Goal: Navigation & Orientation: Find specific page/section

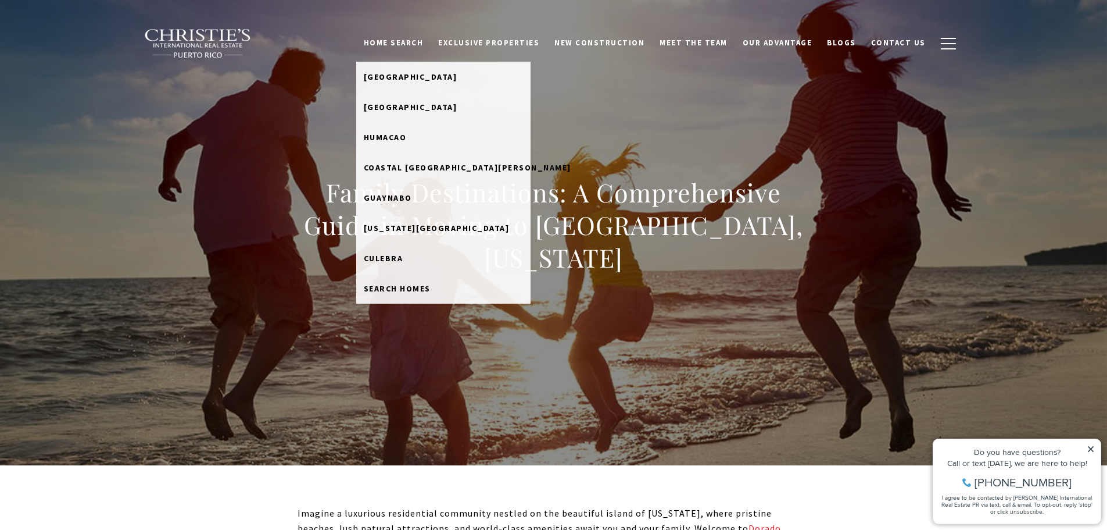
click at [424, 42] on link "Home Search" at bounding box center [393, 43] width 75 height 22
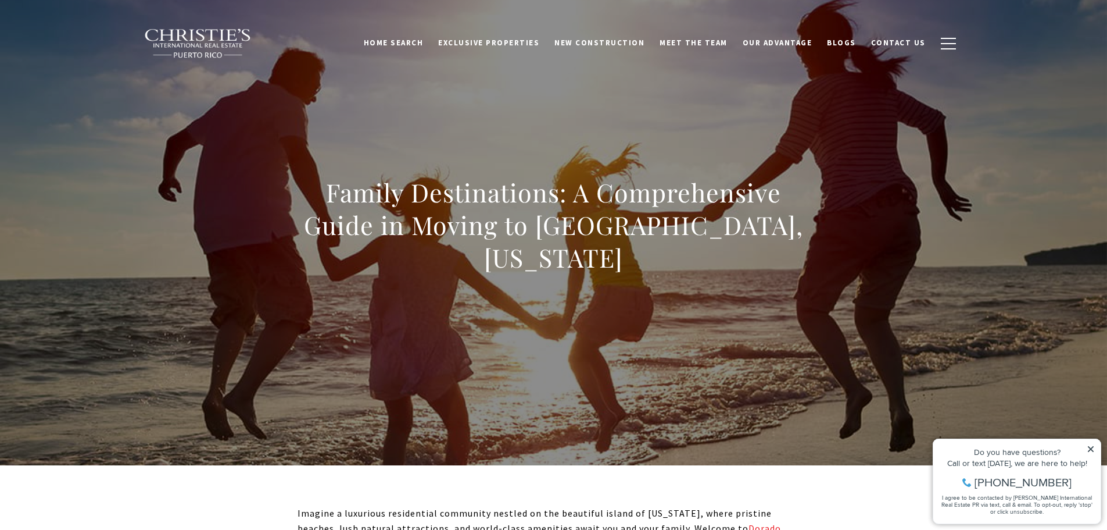
click at [424, 42] on link "Home Search" at bounding box center [393, 43] width 75 height 22
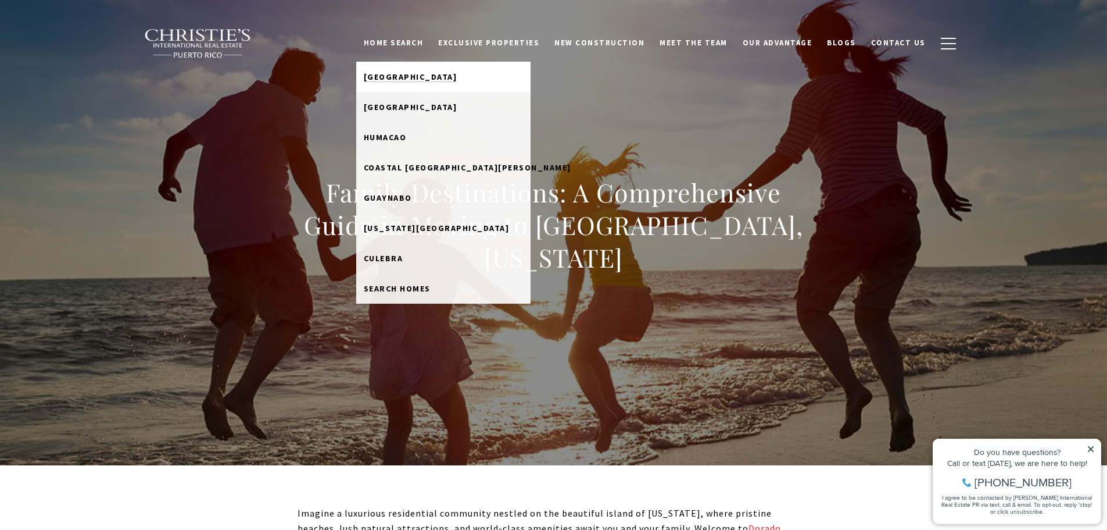
click at [419, 75] on span "[GEOGRAPHIC_DATA]" at bounding box center [411, 77] width 94 height 10
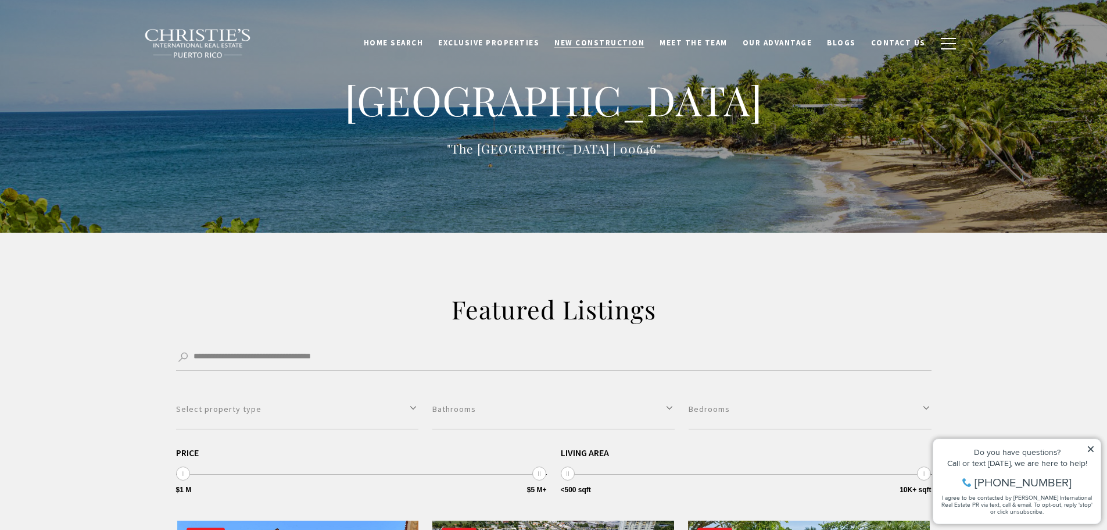
click at [617, 46] on span "New Construction" at bounding box center [600, 43] width 90 height 10
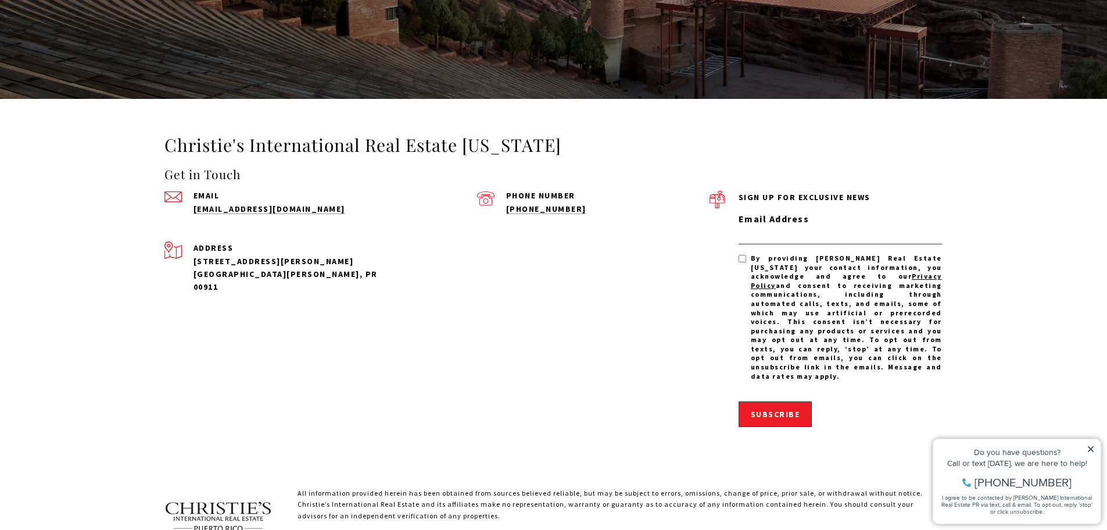
scroll to position [2869, 0]
